Goal: Information Seeking & Learning: Learn about a topic

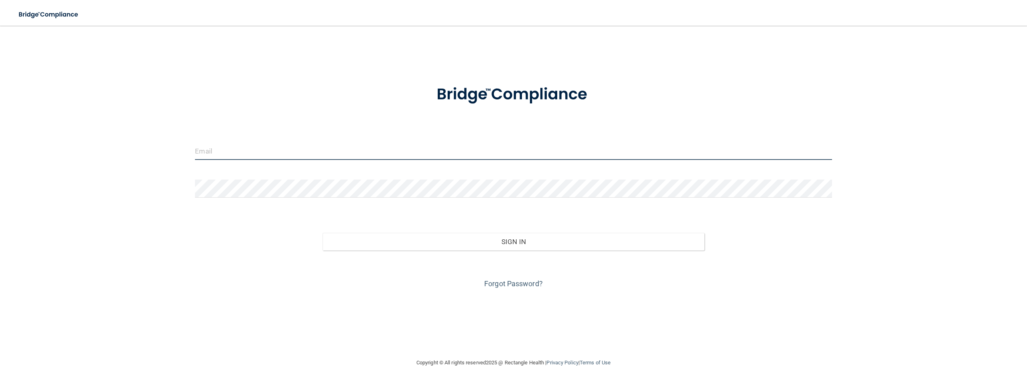
click at [346, 157] on input "email" at bounding box center [513, 151] width 637 height 18
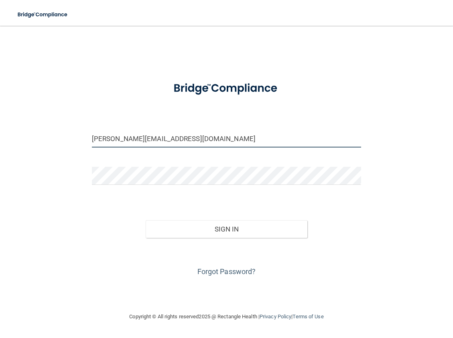
type input "[PERSON_NAME][EMAIL_ADDRESS][DOMAIN_NAME]"
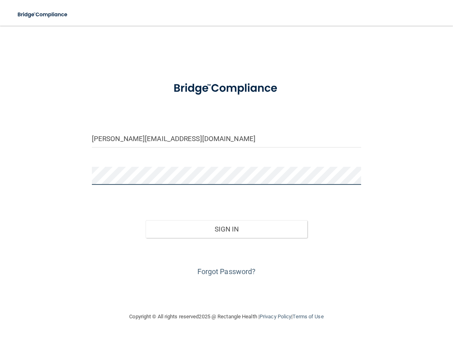
click at [146, 220] on button "Sign In" at bounding box center [227, 229] width 162 height 18
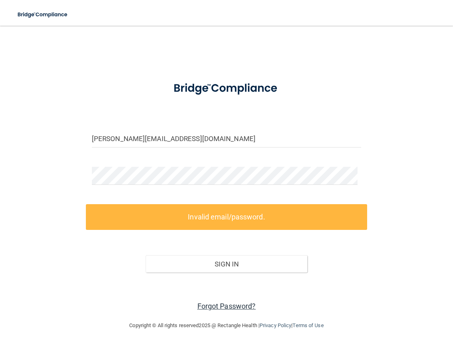
click at [226, 309] on link "Forgot Password?" at bounding box center [226, 305] width 59 height 8
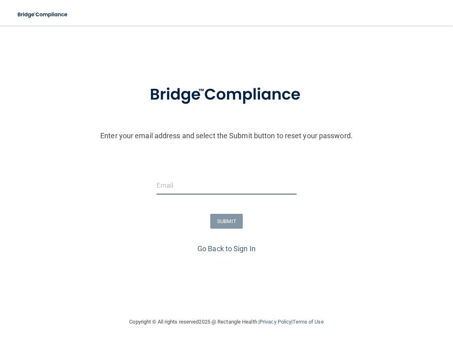
click at [209, 193] on input "email" at bounding box center [227, 185] width 140 height 18
type input "[PERSON_NAME][EMAIL_ADDRESS][DOMAIN_NAME]"
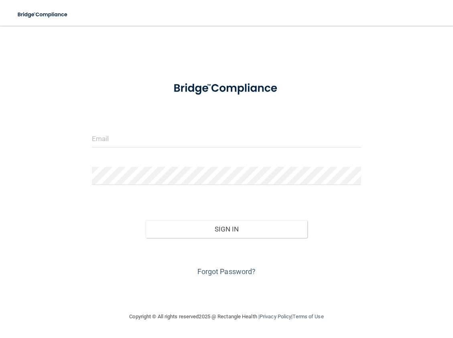
click at [148, 148] on div at bounding box center [226, 141] width 281 height 24
click at [140, 147] on input "email" at bounding box center [226, 138] width 269 height 18
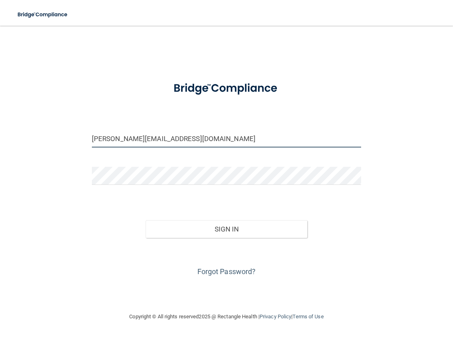
type input "[PERSON_NAME][EMAIL_ADDRESS][DOMAIN_NAME]"
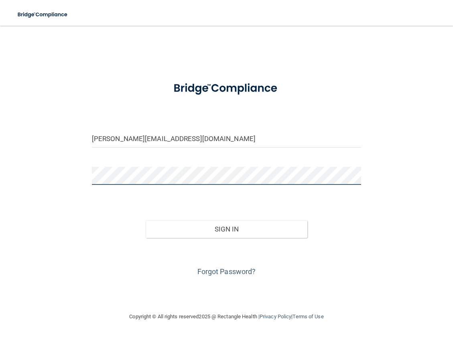
click at [146, 220] on button "Sign In" at bounding box center [227, 229] width 162 height 18
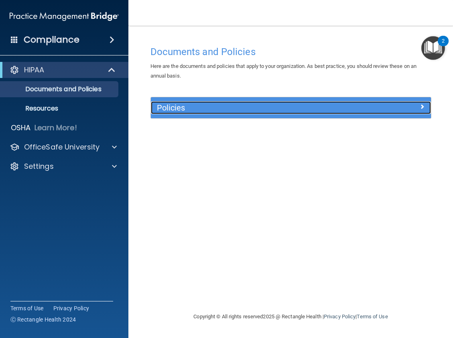
click at [250, 106] on h5 "Policies" at bounding box center [256, 107] width 198 height 9
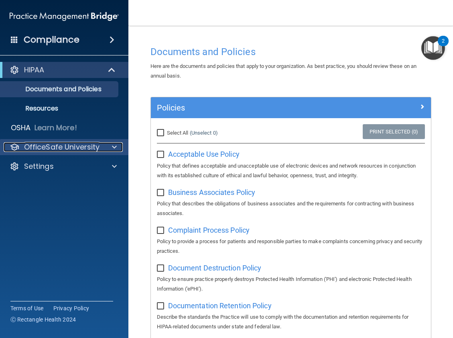
click at [80, 151] on p "OfficeSafe University" at bounding box center [62, 147] width 76 height 10
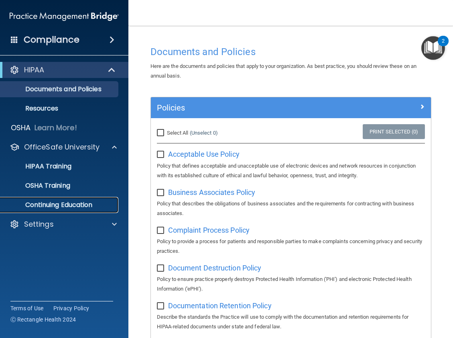
click at [59, 211] on link "Continuing Education" at bounding box center [55, 205] width 126 height 16
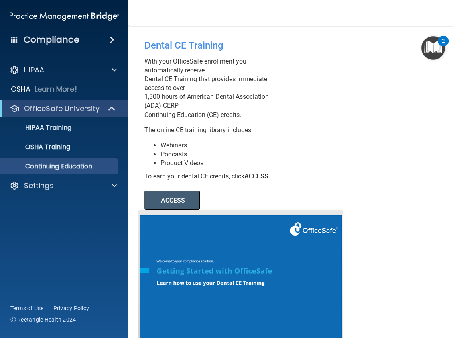
click at [189, 200] on button "ACCESS" at bounding box center [171, 199] width 55 height 19
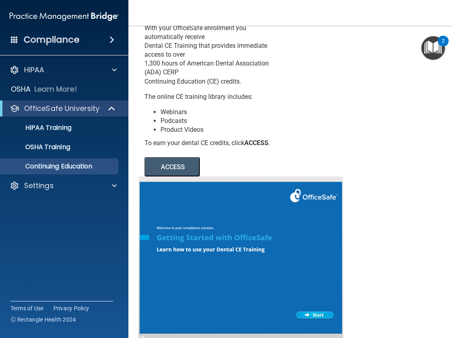
scroll to position [71, 0]
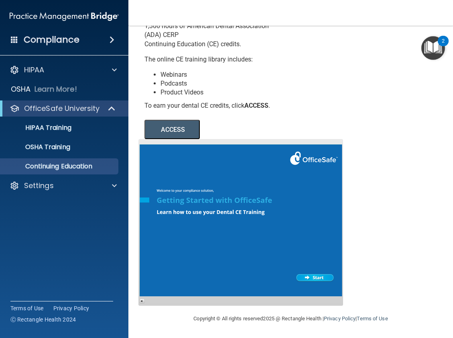
click at [183, 126] on button "ACCESS" at bounding box center [171, 129] width 55 height 19
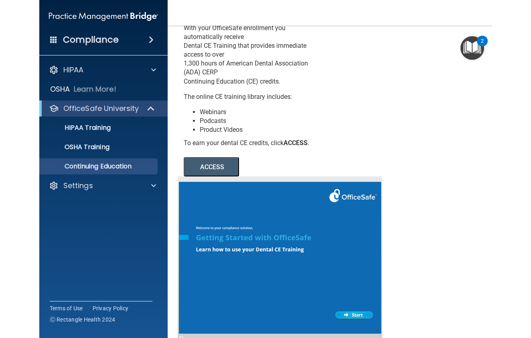
scroll to position [0, 0]
